Goal: Obtain resource: Download file/media

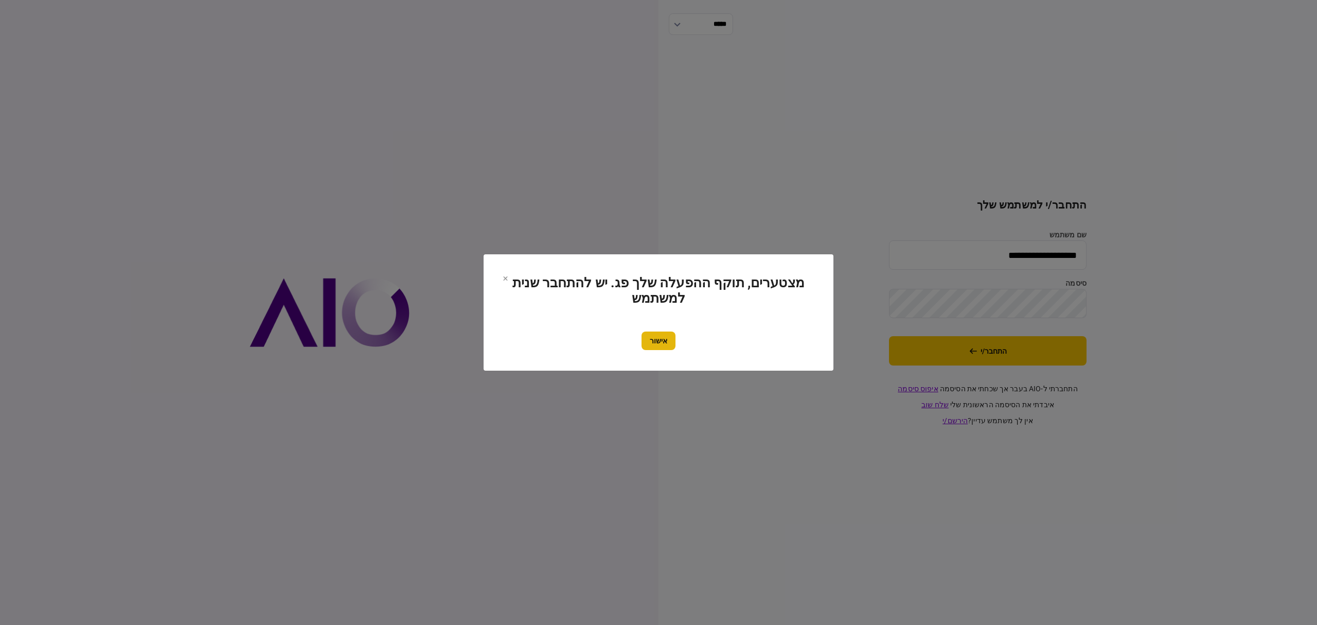
click at [668, 342] on button "אישור" at bounding box center [659, 340] width 34 height 19
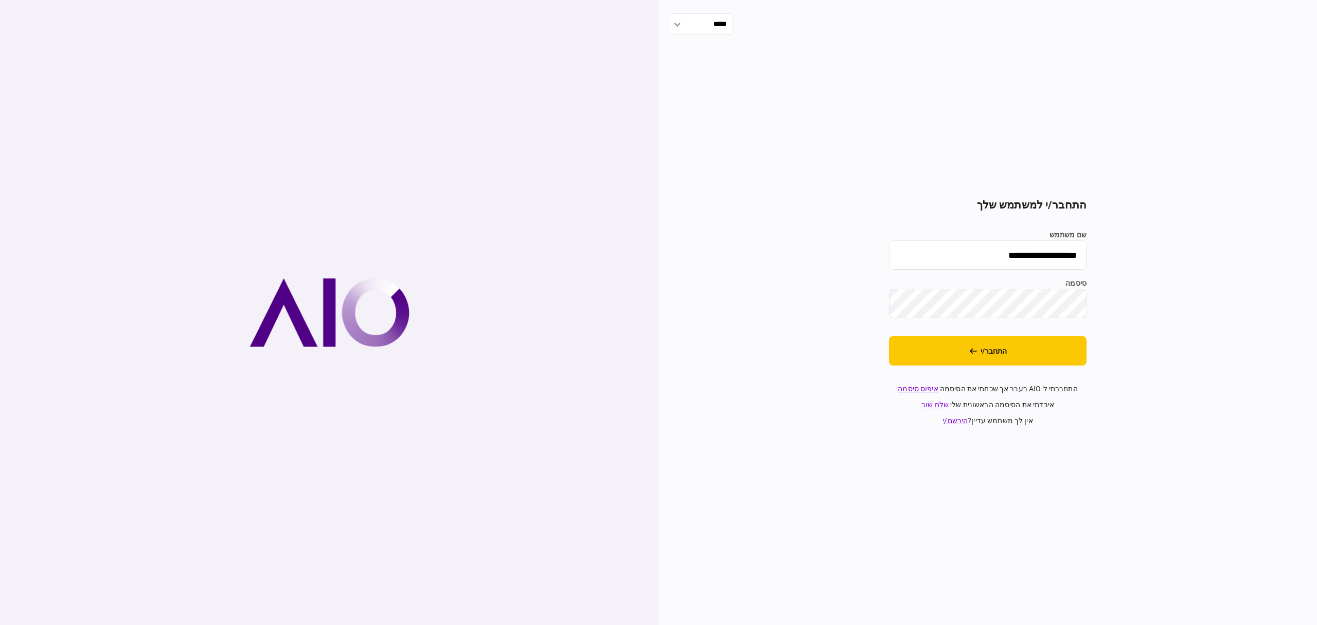
drag, startPoint x: 982, startPoint y: 351, endPoint x: 855, endPoint y: 245, distance: 165.2
click at [982, 350] on button "התחבר/י" at bounding box center [988, 350] width 198 height 29
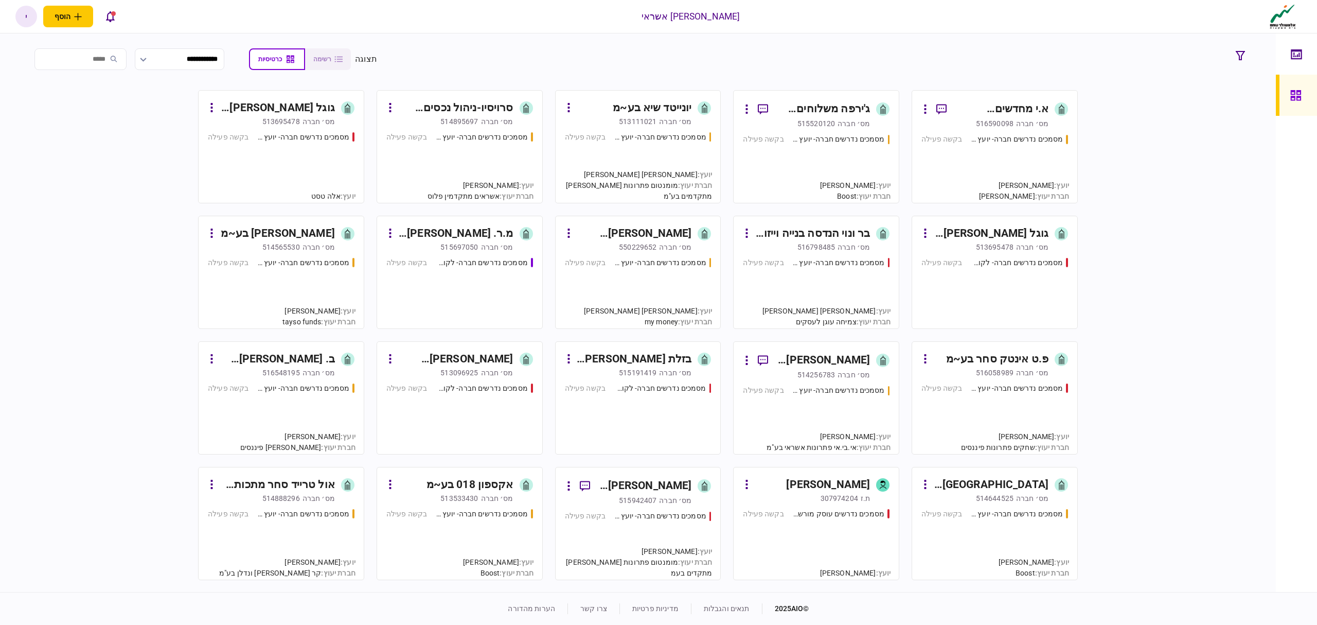
click at [528, 136] on div "מסמכים נדרשים חברה- יועץ - תהליך חברה" at bounding box center [481, 137] width 93 height 11
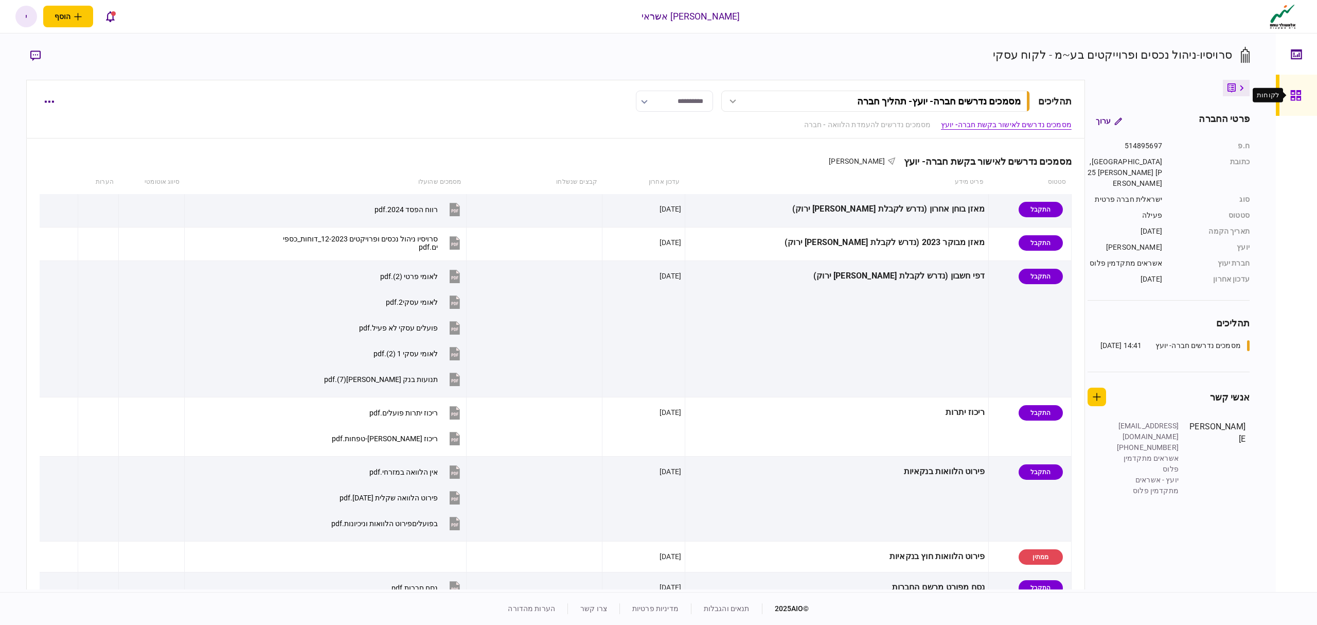
click at [1291, 98] on icon at bounding box center [1296, 96] width 11 height 12
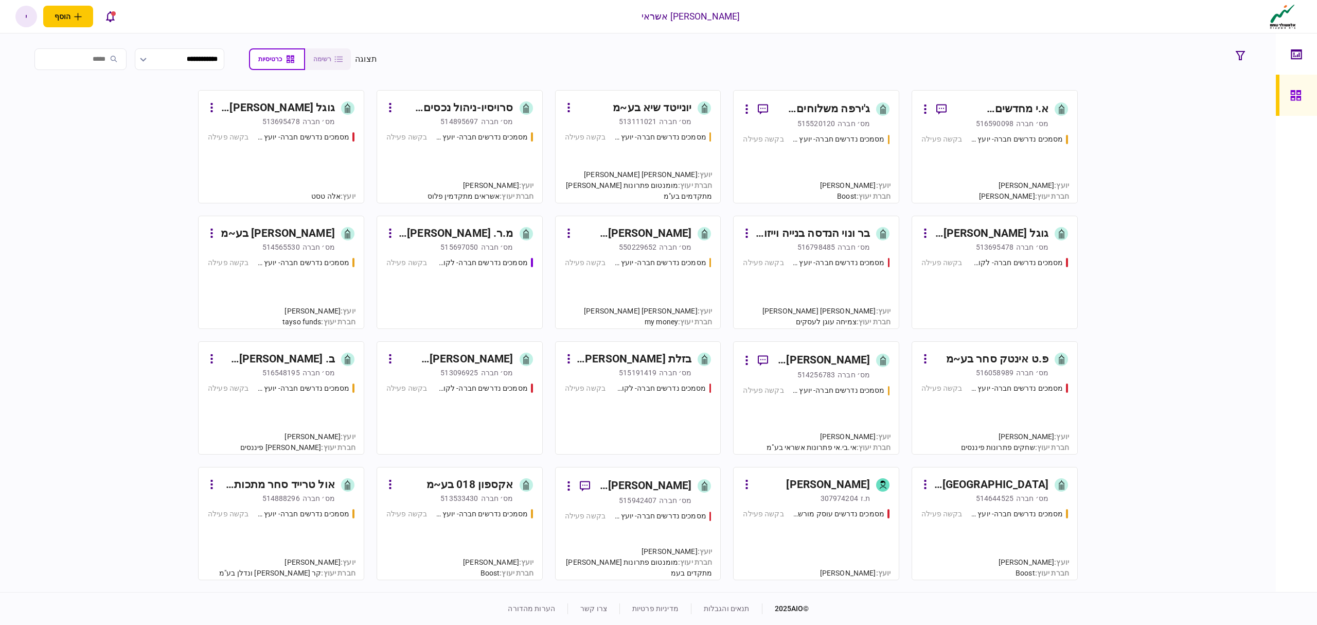
click at [485, 164] on div "מסמכים נדרשים חברה- יועץ - תהליך חברה בקשה פעילה" at bounding box center [459, 163] width 147 height 62
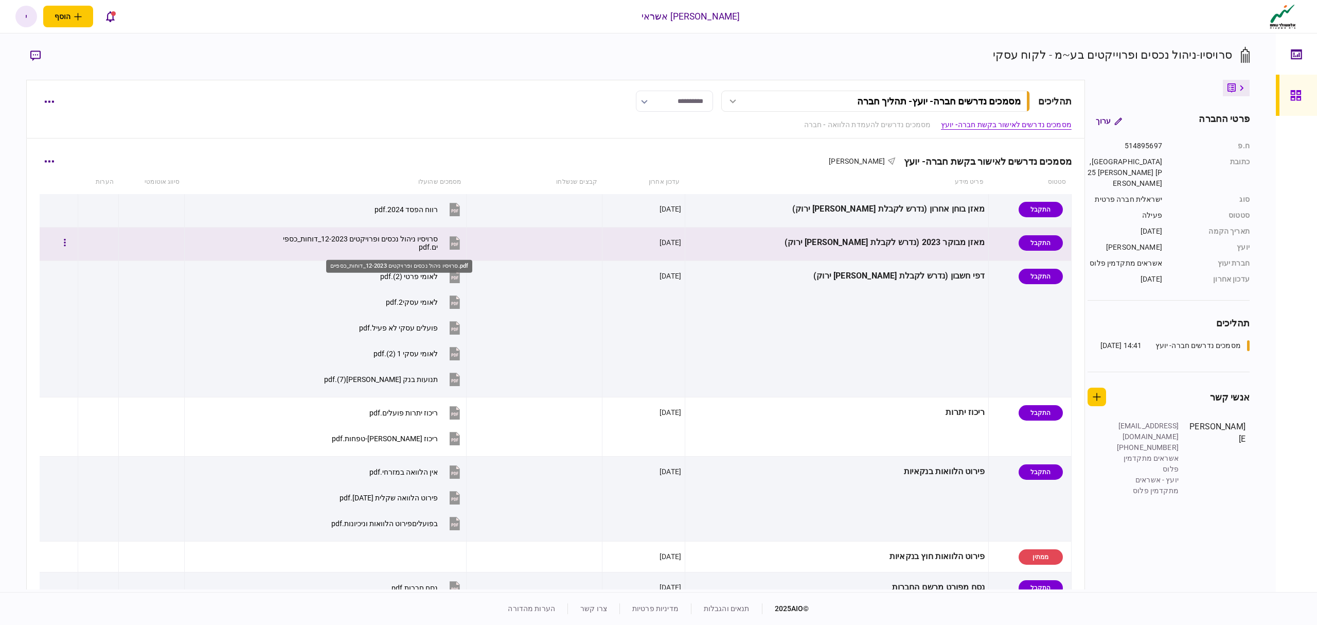
click at [430, 243] on div "סרויסיו ניהול נכסים ופרויקטים 12-2023_דוחות_כספיים.pdf" at bounding box center [360, 243] width 155 height 16
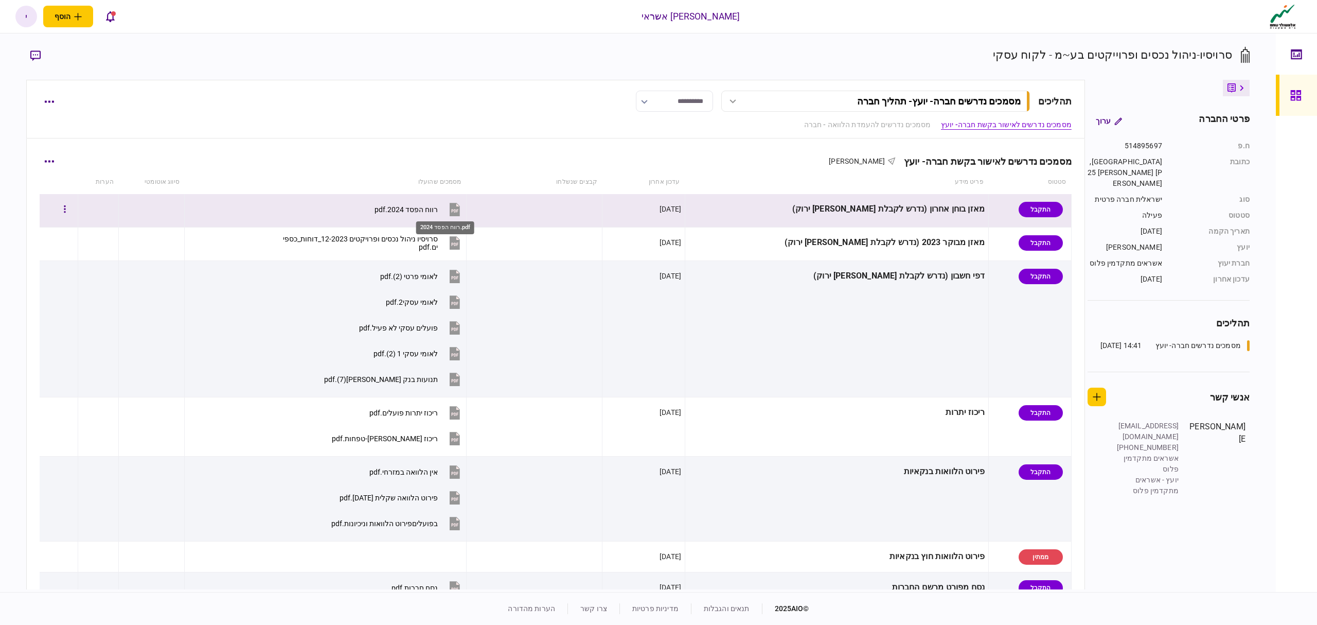
click at [438, 206] on div "רווח הפסד 2024.pdf" at bounding box center [406, 209] width 63 height 8
click at [460, 212] on icon at bounding box center [455, 209] width 10 height 13
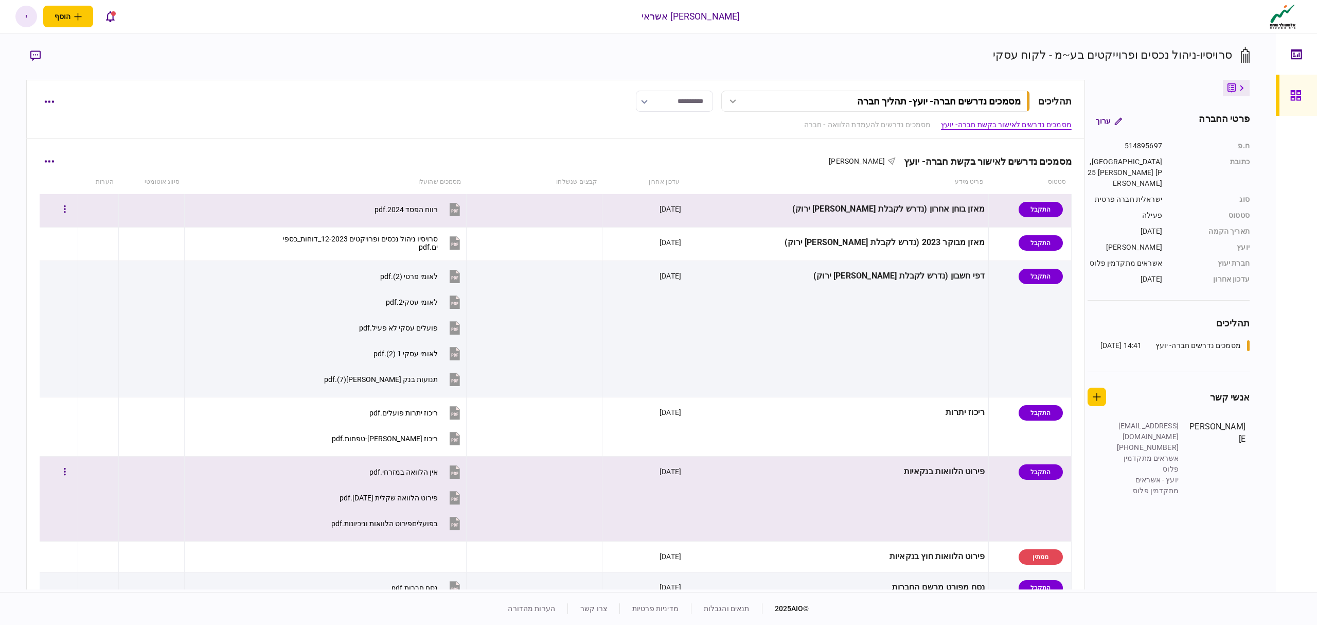
click at [463, 477] on button "אין הלוואה במזרחי.pdf" at bounding box center [415, 471] width 93 height 23
